Goal: Check status: Check status

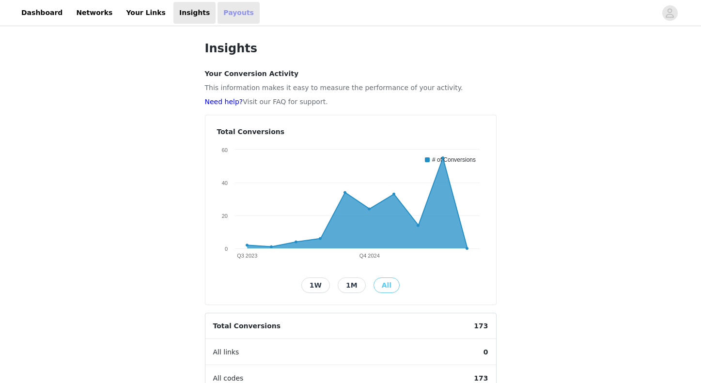
click at [218, 22] on link "Payouts" at bounding box center [239, 13] width 42 height 22
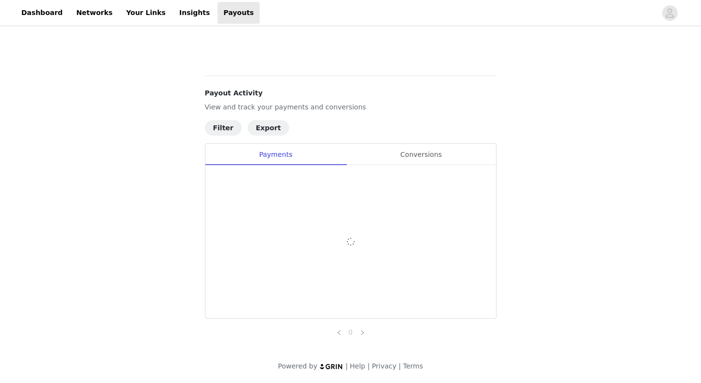
scroll to position [450, 0]
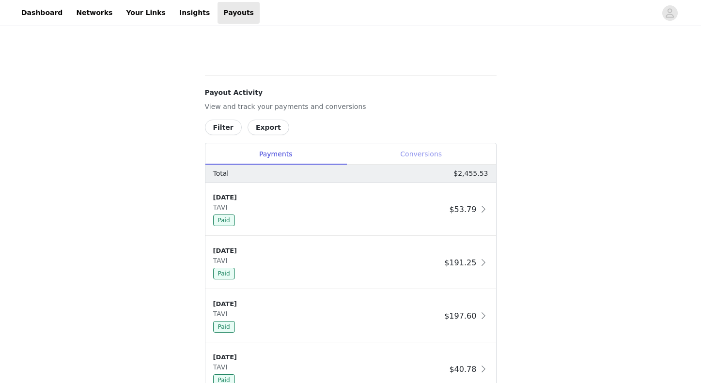
click at [417, 150] on div "Conversions" at bounding box center [421, 154] width 150 height 22
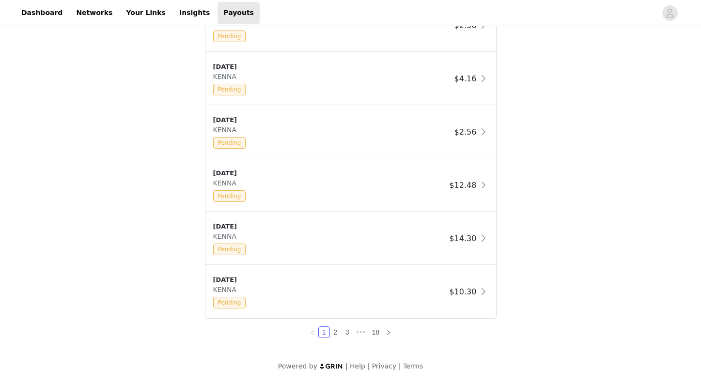
scroll to position [847, 0]
click at [348, 334] on link "3" at bounding box center [347, 332] width 11 height 11
click at [351, 329] on link "4" at bounding box center [353, 332] width 11 height 11
click at [363, 332] on link "5" at bounding box center [361, 332] width 11 height 11
click at [363, 332] on link "6" at bounding box center [361, 332] width 11 height 11
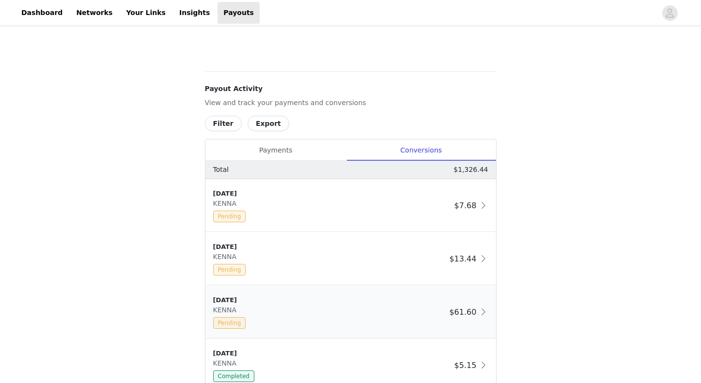
scroll to position [442, 0]
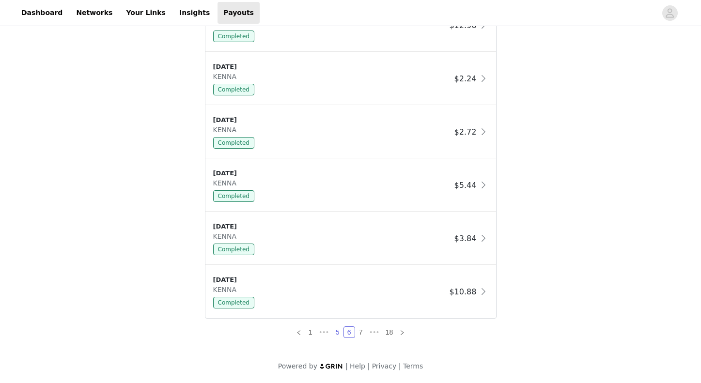
click at [338, 333] on link "5" at bounding box center [337, 332] width 11 height 11
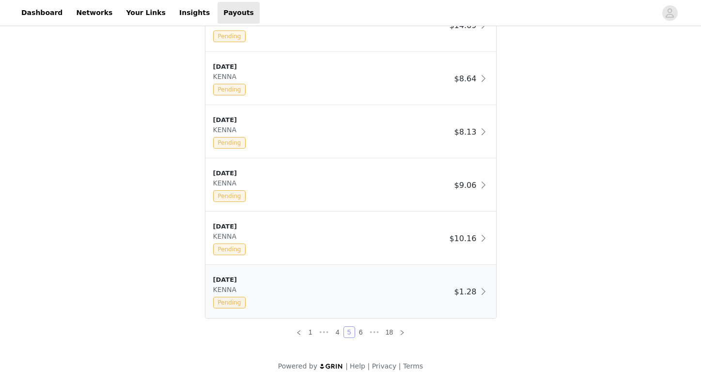
scroll to position [847, 0]
click at [335, 333] on link "4" at bounding box center [337, 332] width 11 height 11
click at [338, 331] on link "3" at bounding box center [337, 332] width 11 height 11
click at [328, 329] on link "2" at bounding box center [330, 332] width 11 height 11
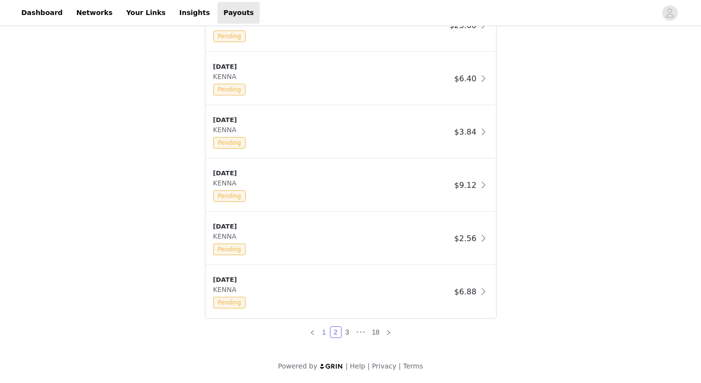
click at [323, 332] on link "1" at bounding box center [324, 332] width 11 height 11
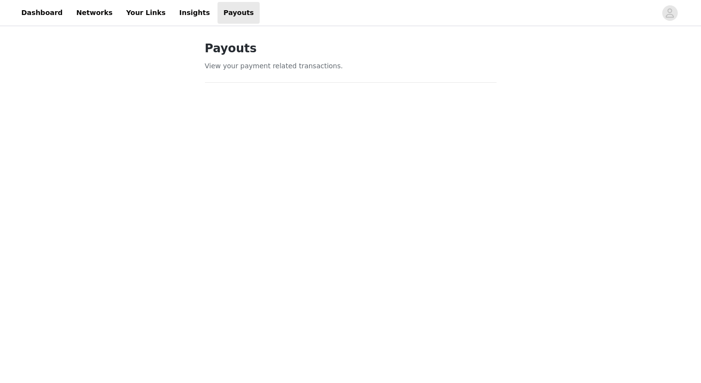
scroll to position [0, 0]
click at [175, 20] on link "Insights" at bounding box center [194, 13] width 42 height 22
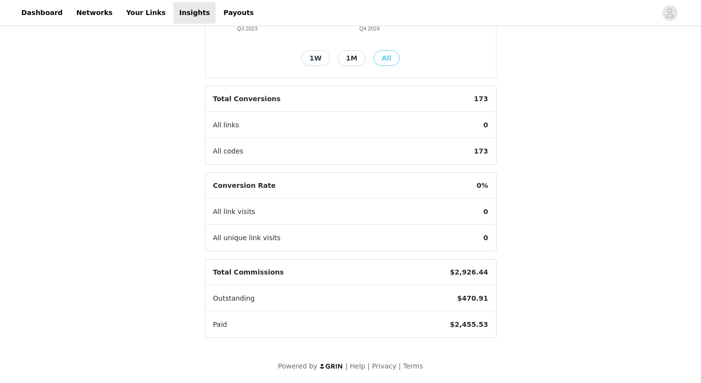
scroll to position [227, 0]
